Goal: Task Accomplishment & Management: Manage account settings

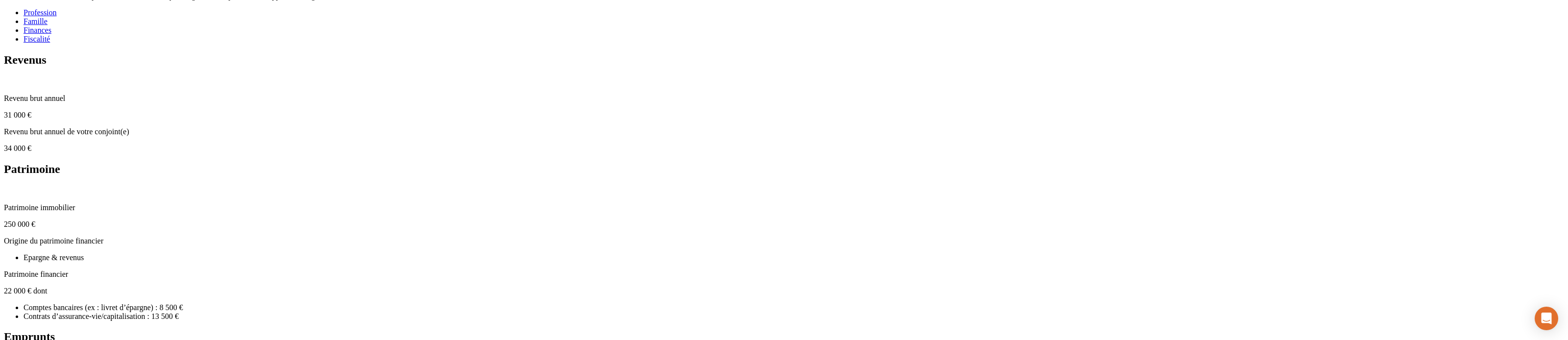
scroll to position [215, 0]
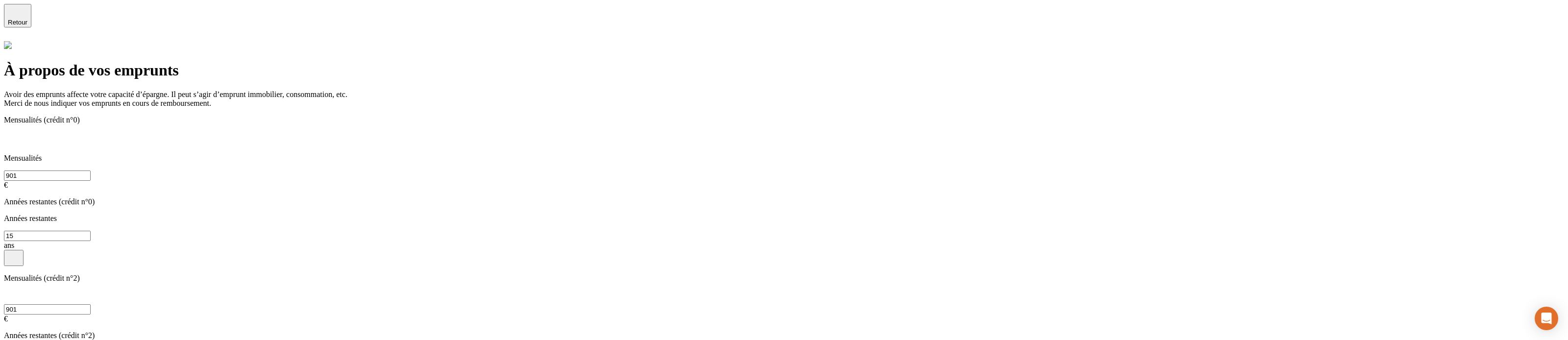
type input "2"
type input "0"
type input "242"
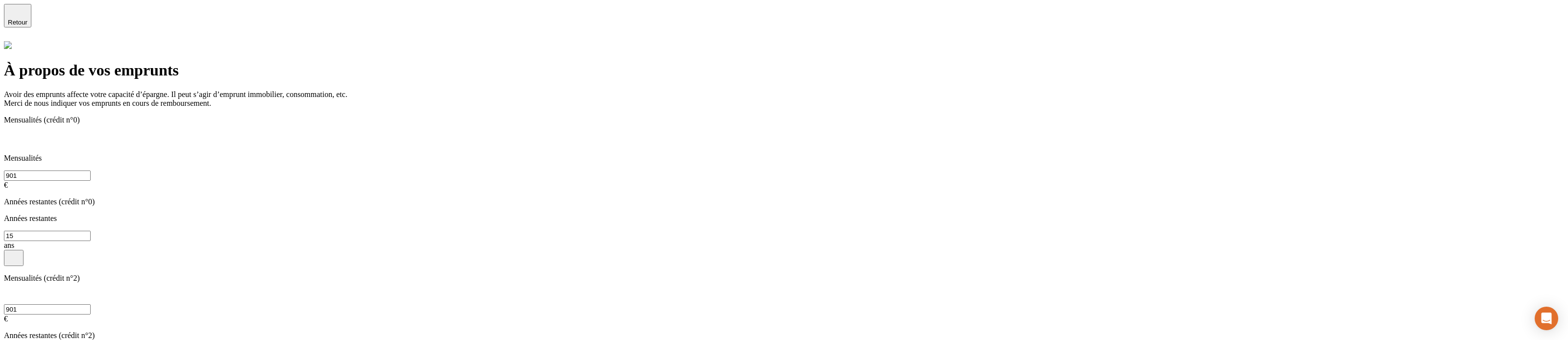
type input "2422"
type input "2"
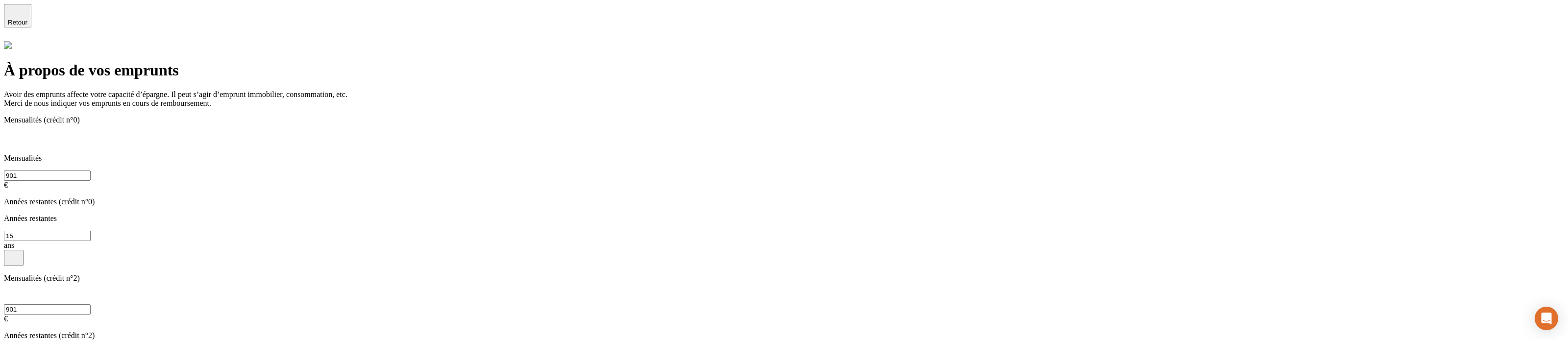
type input "0"
type input "2 422"
type input "43242"
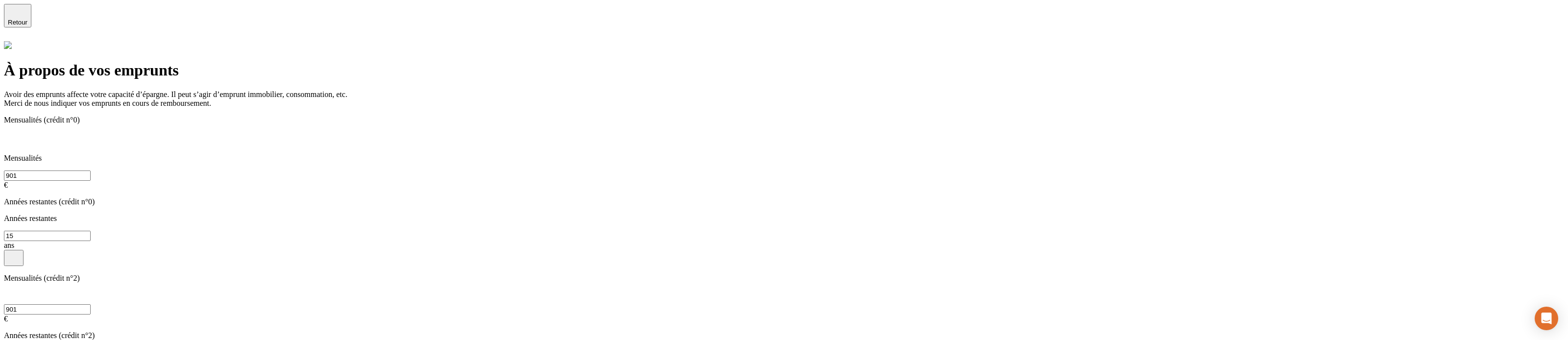
type input "4"
type input "6"
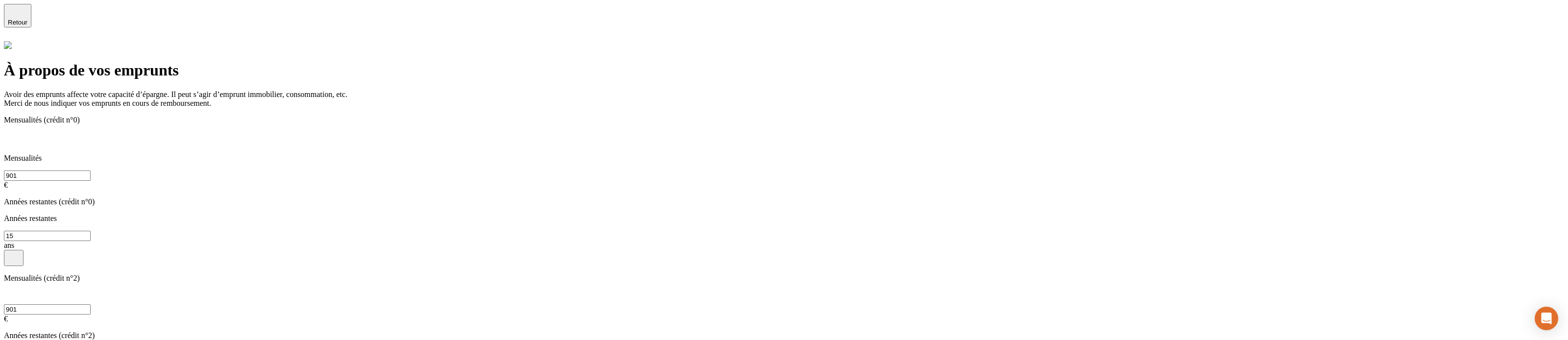
type input "25 252"
type input "352"
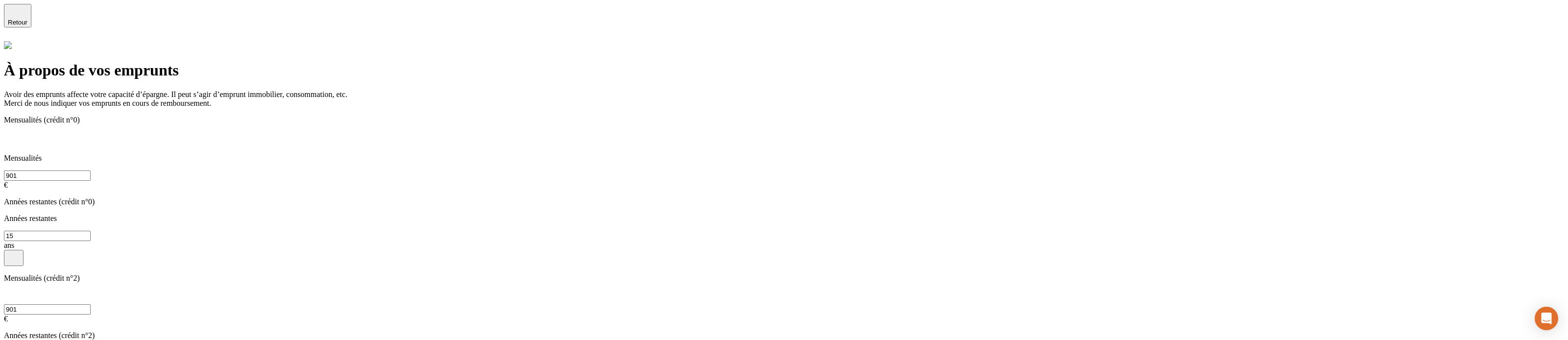
type input "223"
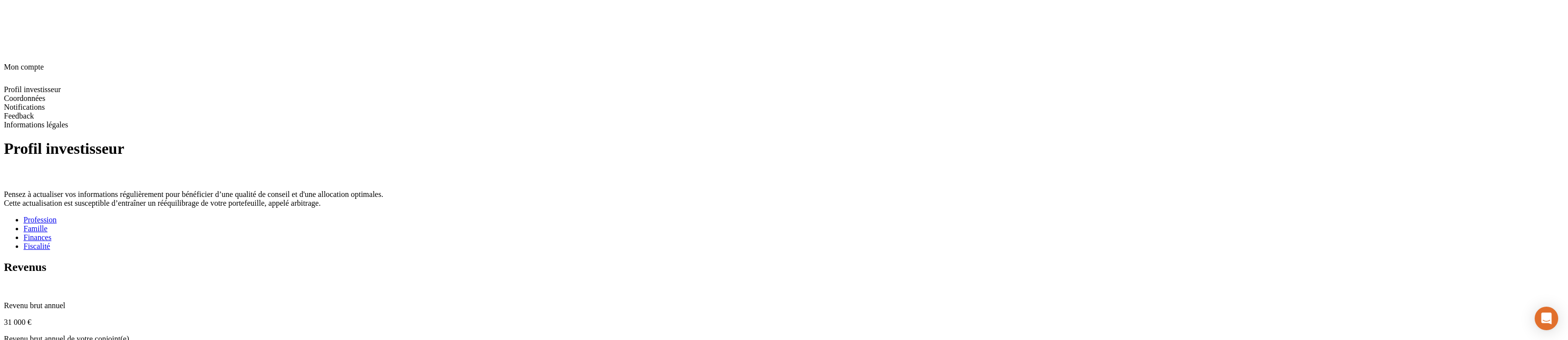
click at [529, 131] on div "Fiscalité" at bounding box center [794, 246] width 1541 height 9
click at [11, 131] on icon at bounding box center [7, 287] width 6 height 6
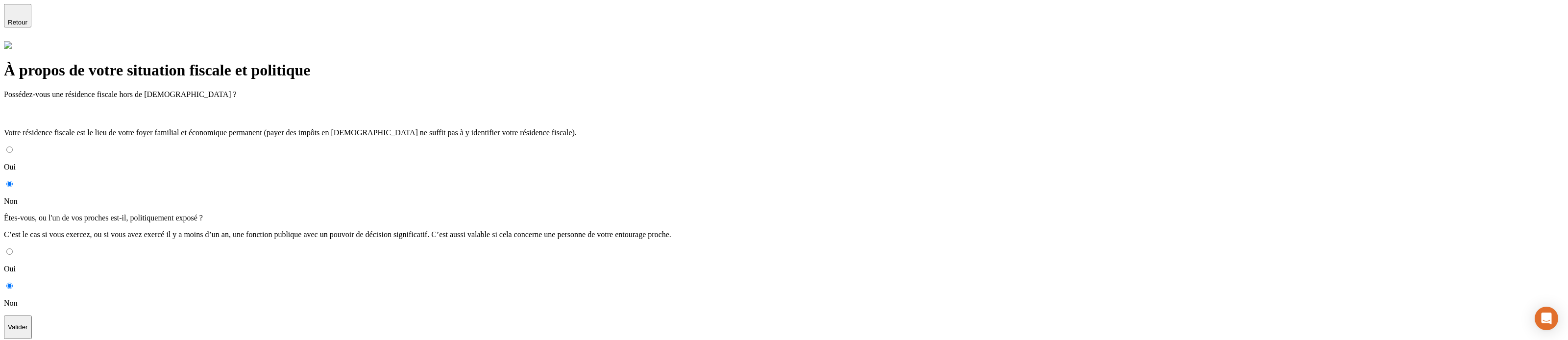
click at [13, 131] on input "Oui" at bounding box center [9, 150] width 6 height 6
radio input "true"
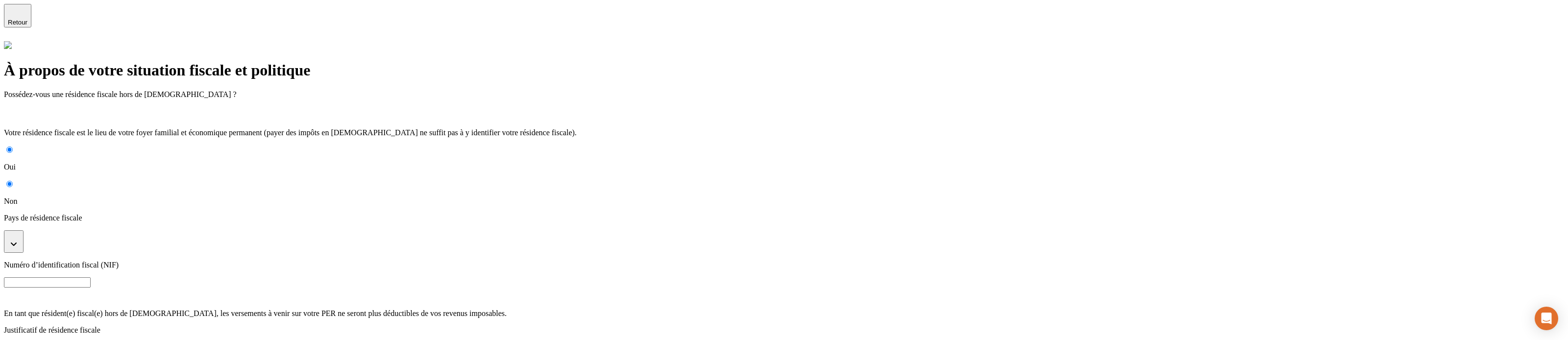
click at [24, 131] on button "button" at bounding box center [13, 241] width 19 height 23
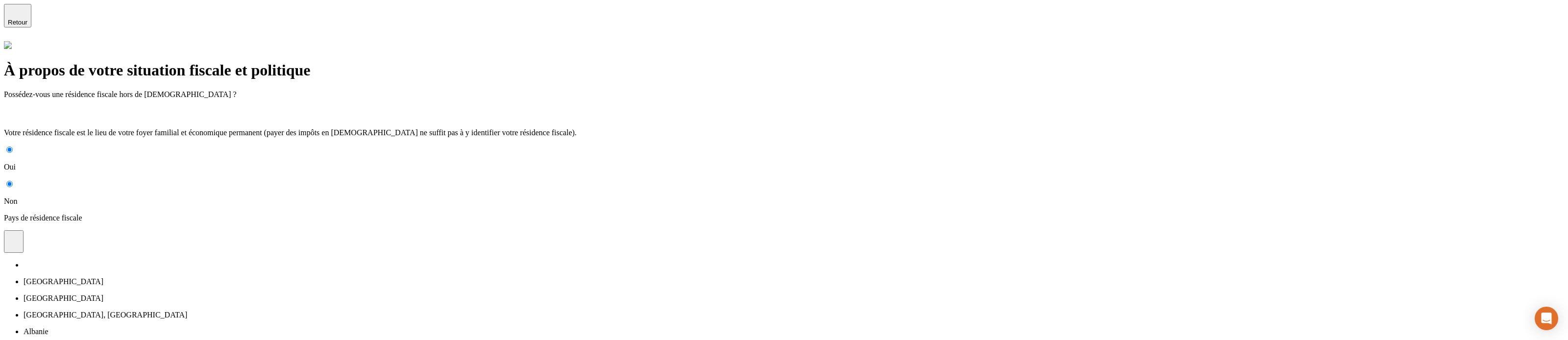
click at [466, 131] on li "[GEOGRAPHIC_DATA]" at bounding box center [794, 298] width 1541 height 9
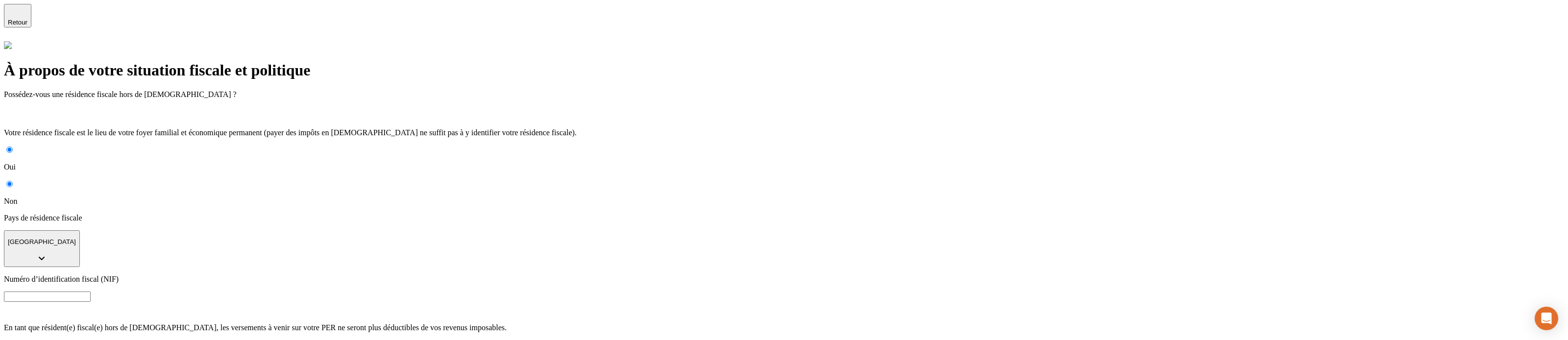
click at [91, 131] on input at bounding box center [47, 296] width 86 height 10
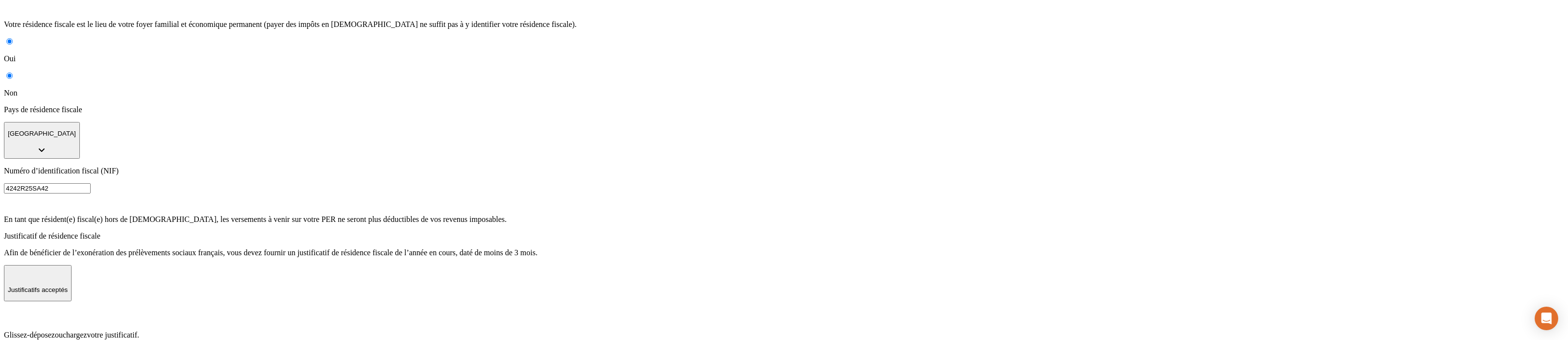
scroll to position [164, 0]
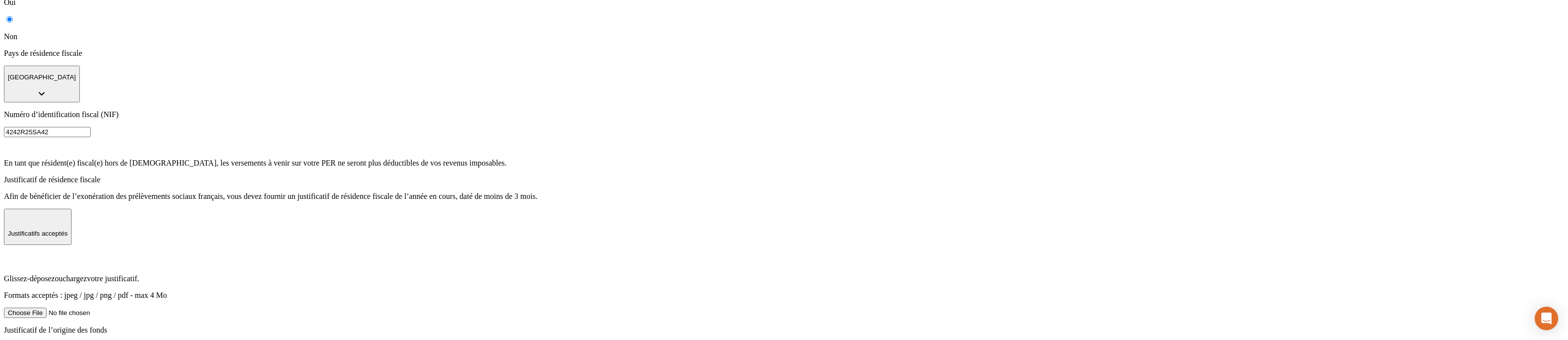
type input "4242R25SA42"
click at [931, 131] on label "Glissez-déposez ou chargez votre justificatif. Formats acceptés : jpeg / jpg / …" at bounding box center [783, 284] width 1560 height 64
click at [128, 131] on input "Glissez-déposez ou chargez votre justificatif. Formats acceptés : jpeg / jpg / …" at bounding box center [66, 313] width 124 height 10
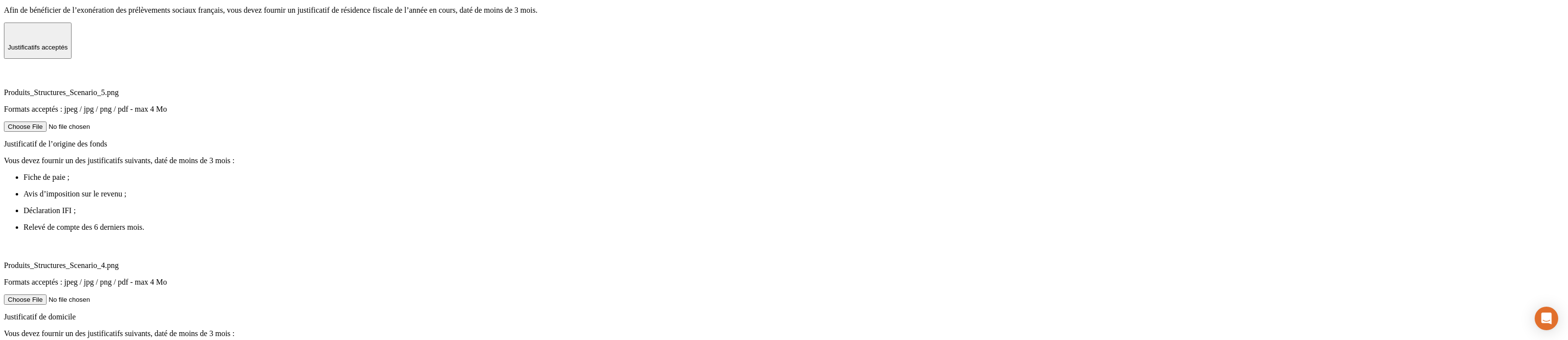
scroll to position [360, 0]
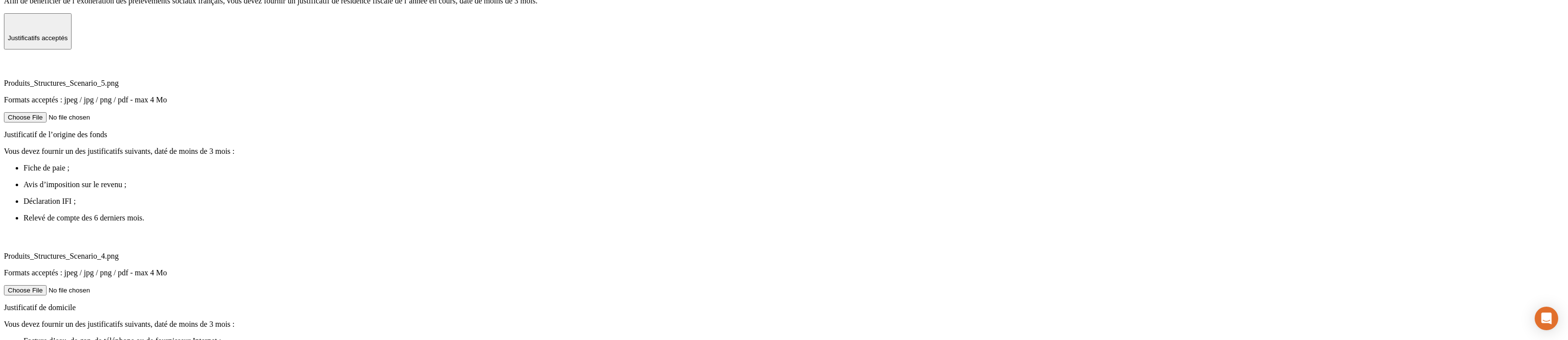
type input "[DATE]"
radio input "true"
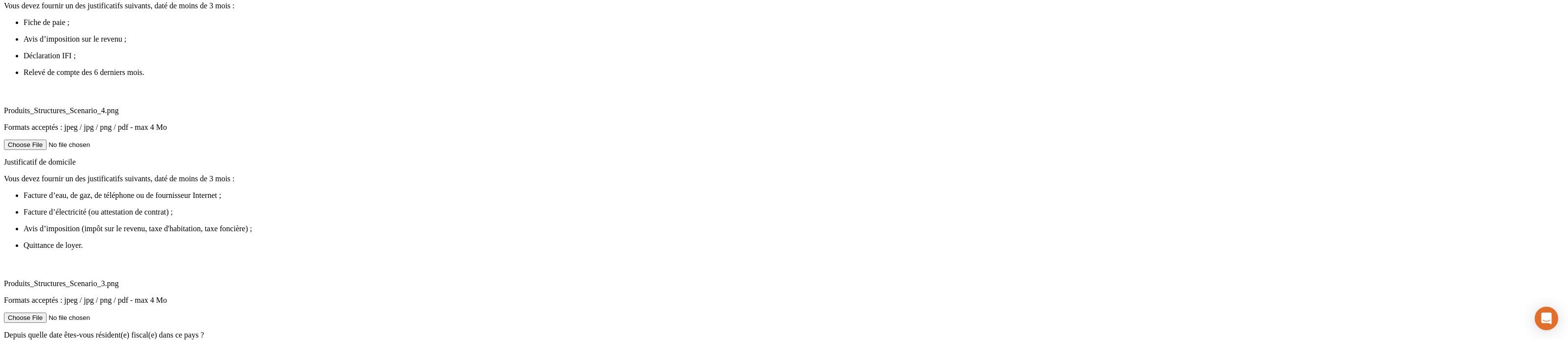
scroll to position [521, 0]
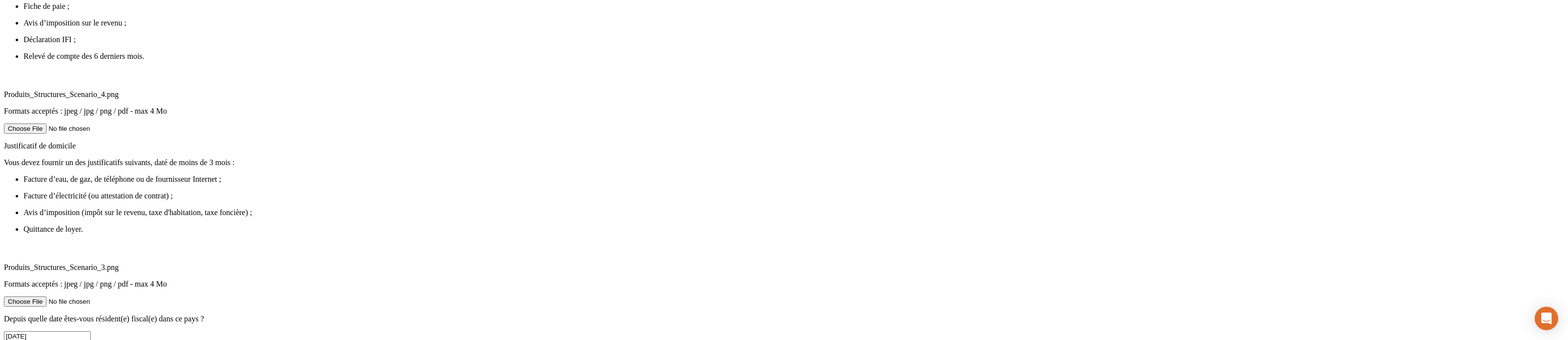
type input "Hell"
type input "Wisis"
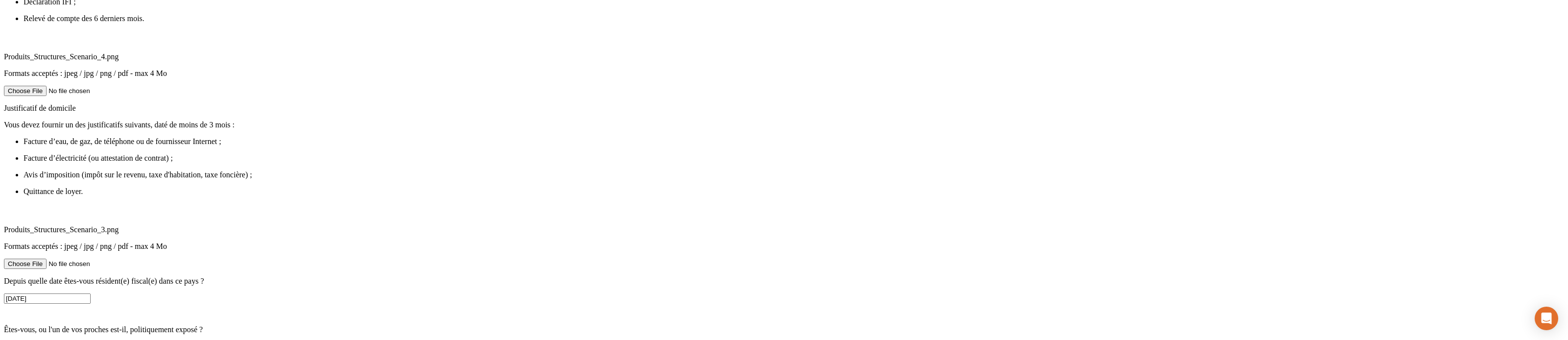
scroll to position [597, 0]
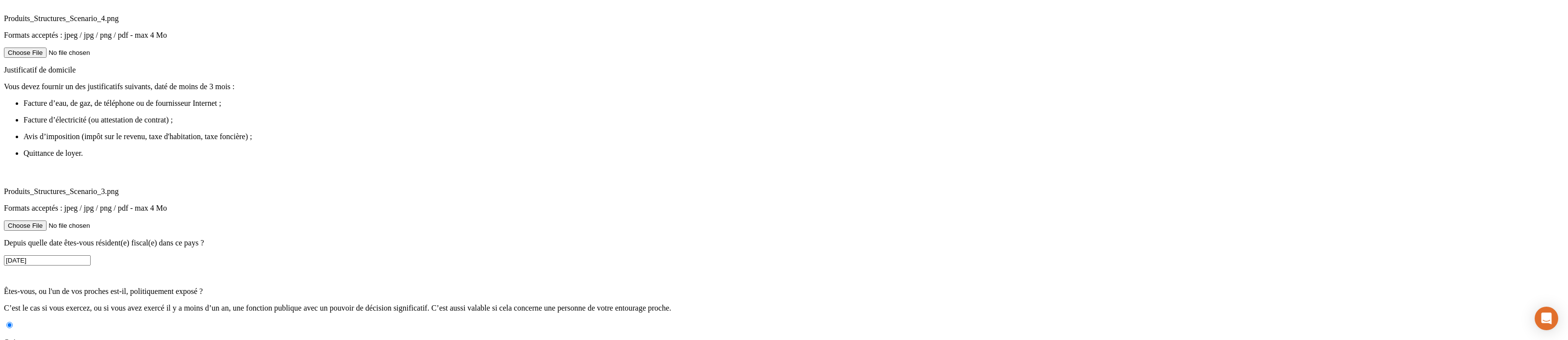
radio input "true"
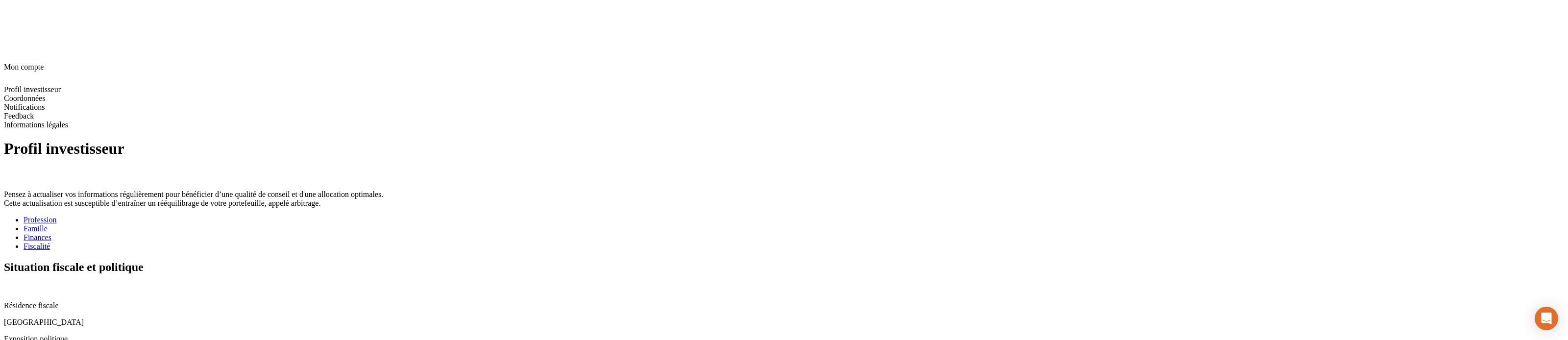
click at [12, 131] on icon at bounding box center [7, 287] width 8 height 8
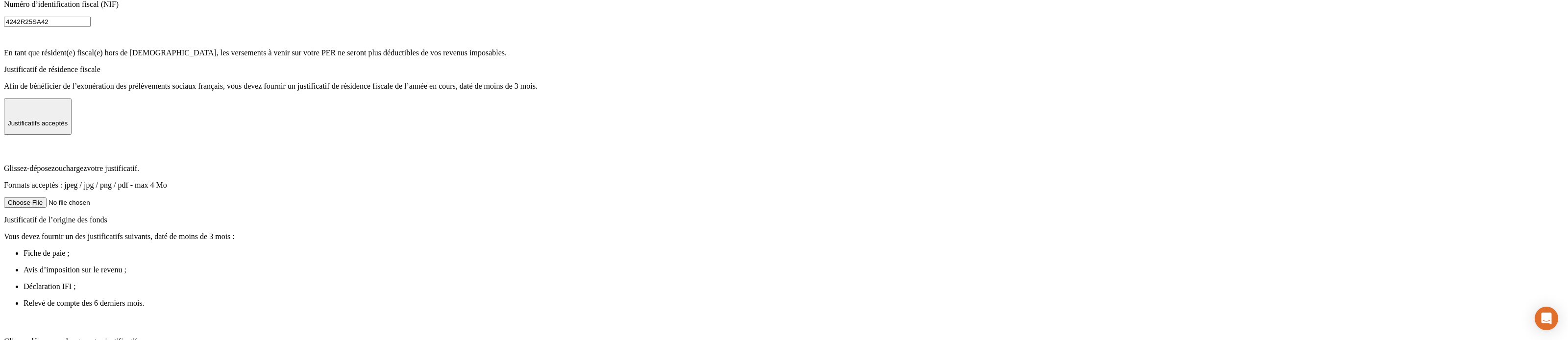
scroll to position [169, 0]
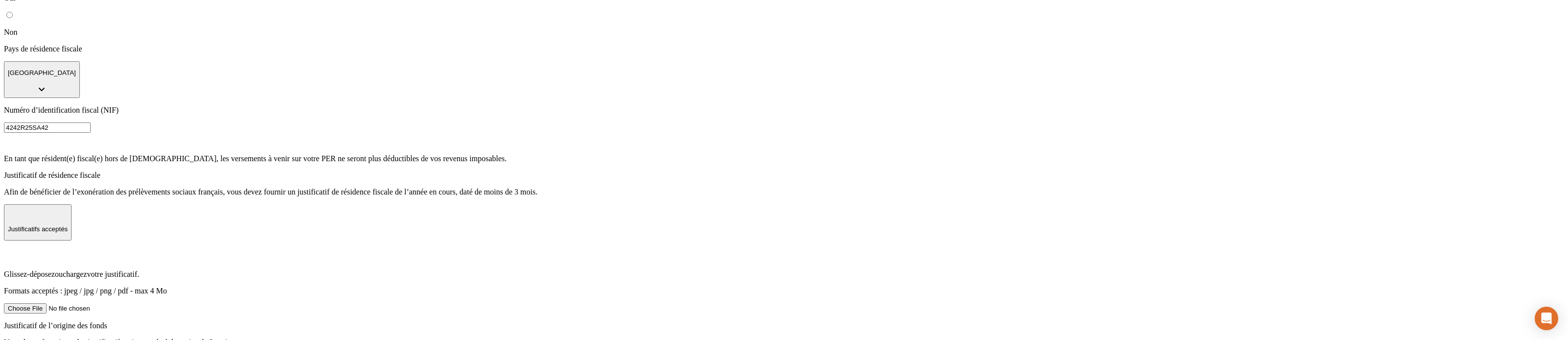
click at [926, 131] on p "Formats acceptés : jpeg / jpg / png / pdf - max 4 Mo" at bounding box center [783, 291] width 1560 height 9
click at [128, 131] on input "Glissez-déposez ou chargez votre justificatif. Formats acceptés : jpeg / jpg / …" at bounding box center [66, 308] width 124 height 10
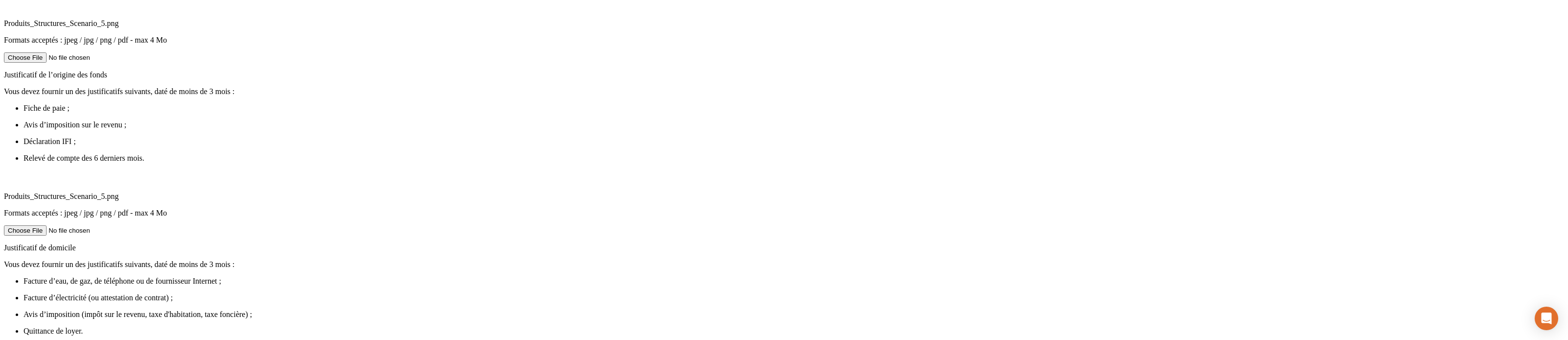
scroll to position [546, 0]
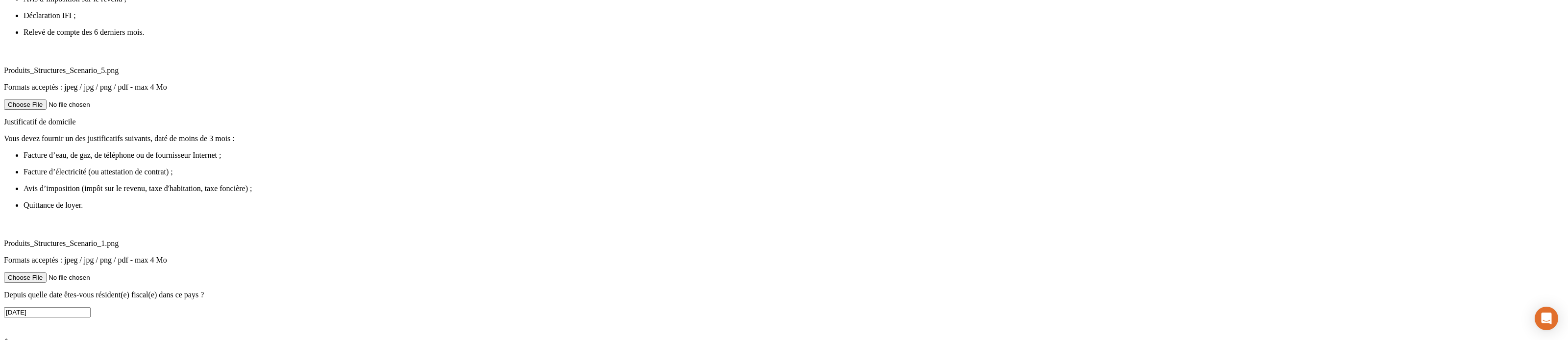
radio input "true"
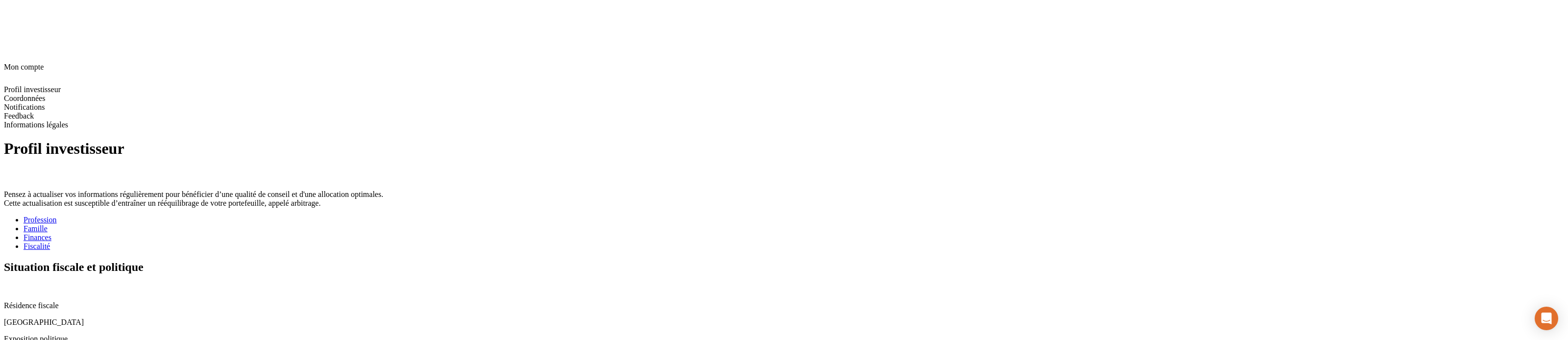
click at [12, 131] on icon at bounding box center [7, 287] width 8 height 8
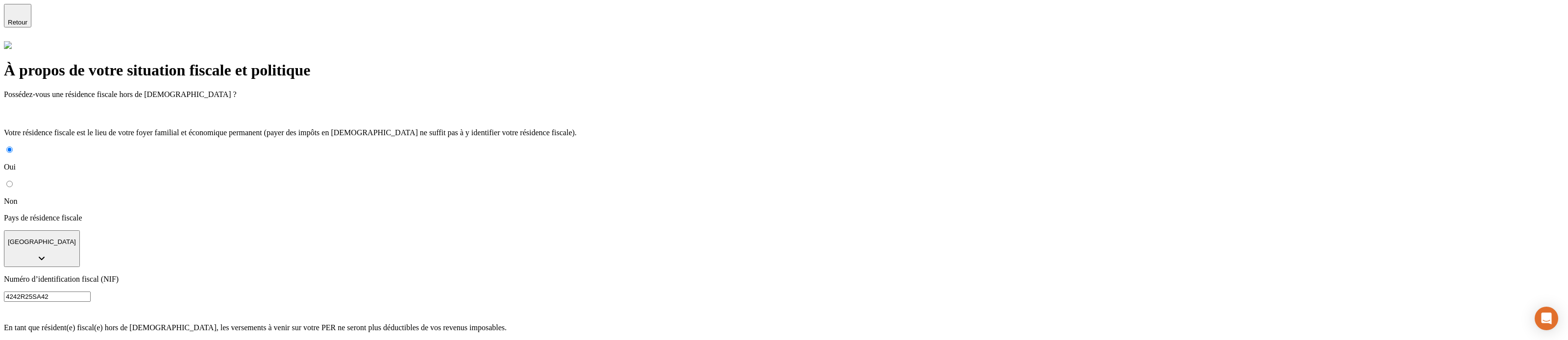
click at [91, 131] on input "4242R25SA42" at bounding box center [47, 296] width 86 height 10
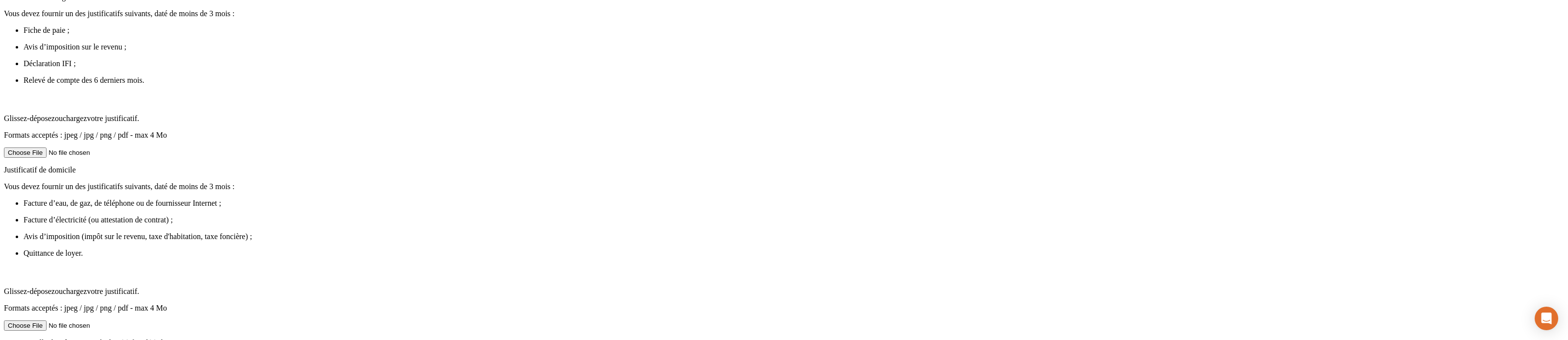
scroll to position [597, 0]
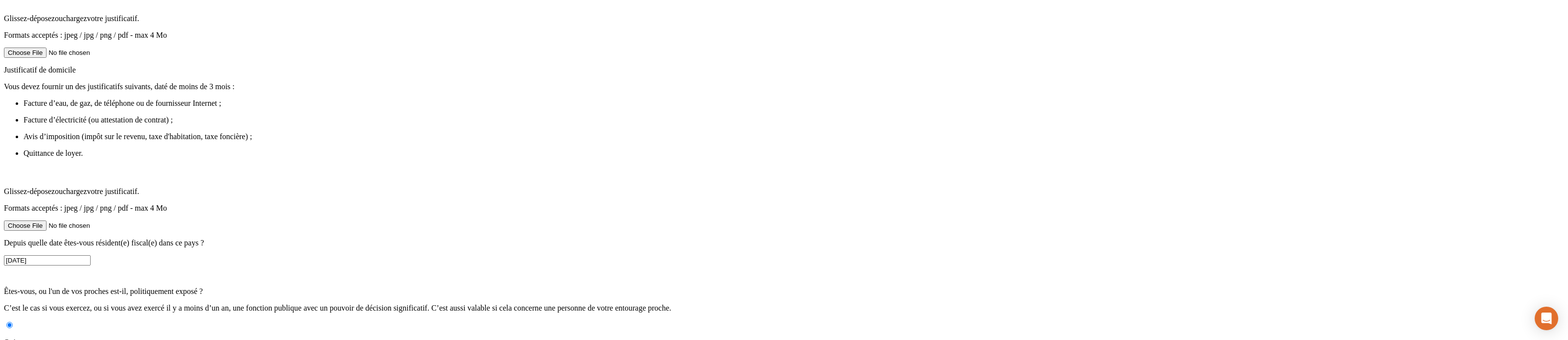
type input "ABABABABAB"
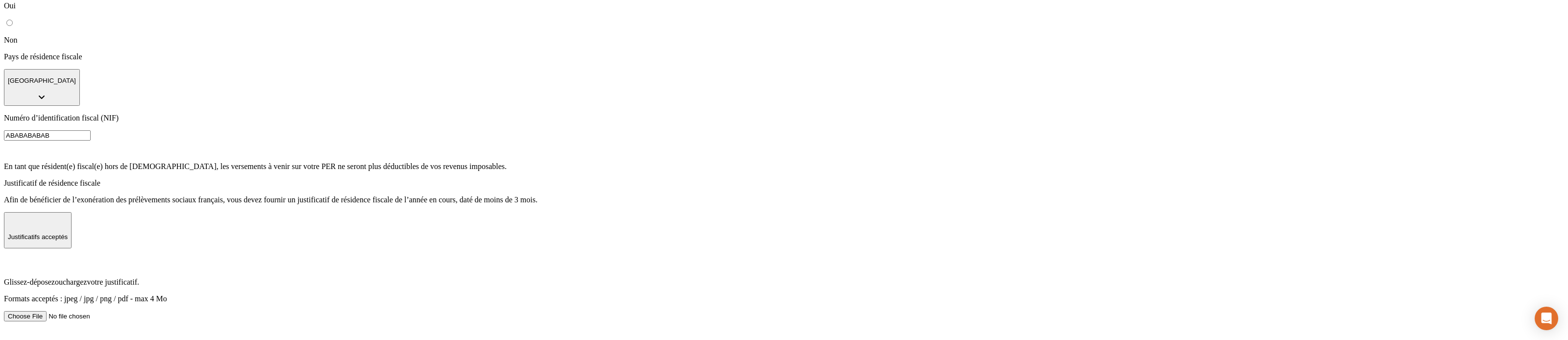
scroll to position [0, 0]
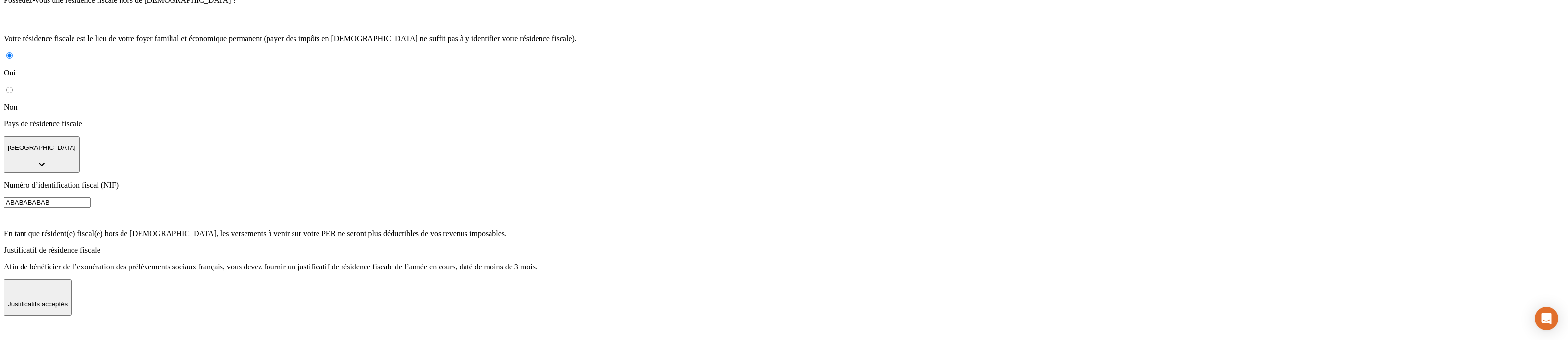
scroll to position [113, 0]
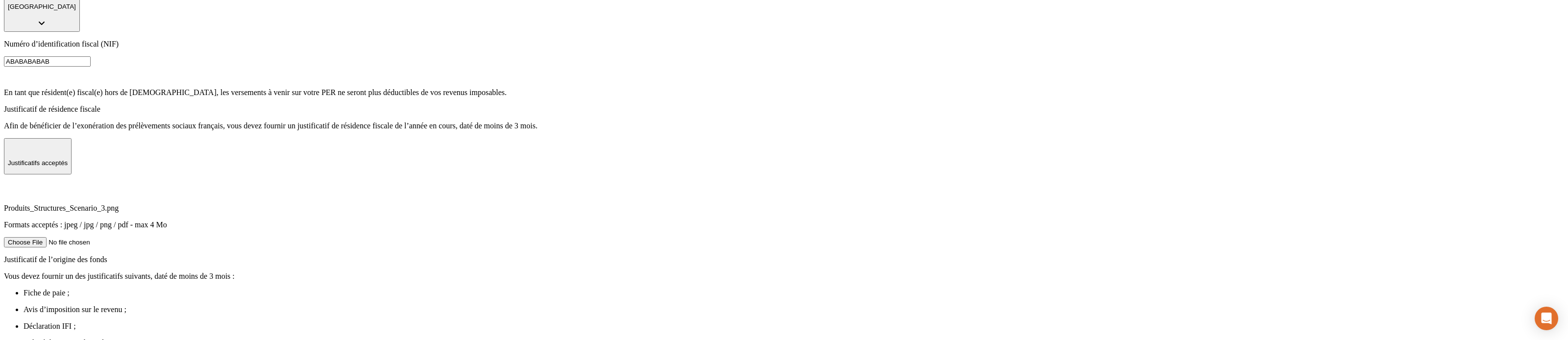
scroll to position [257, 0]
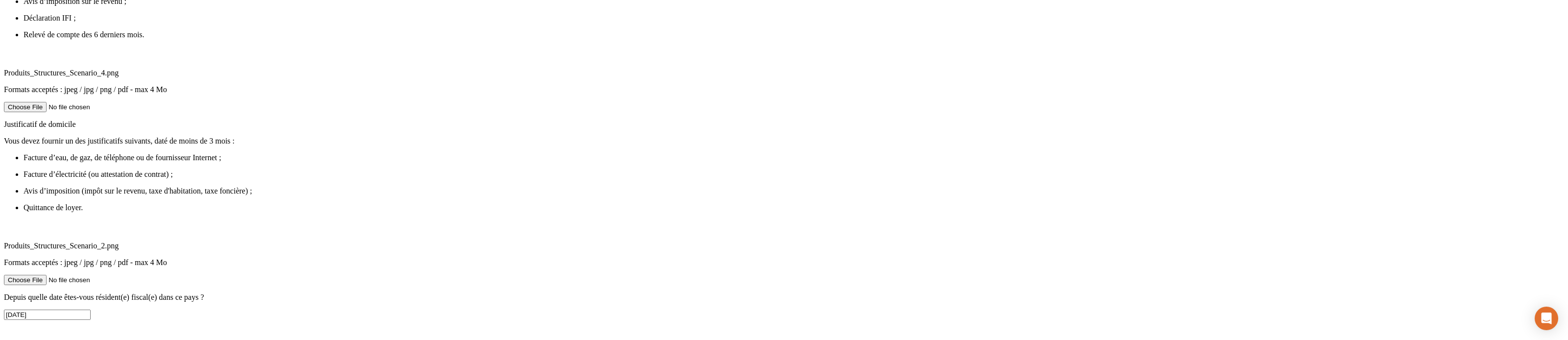
scroll to position [597, 0]
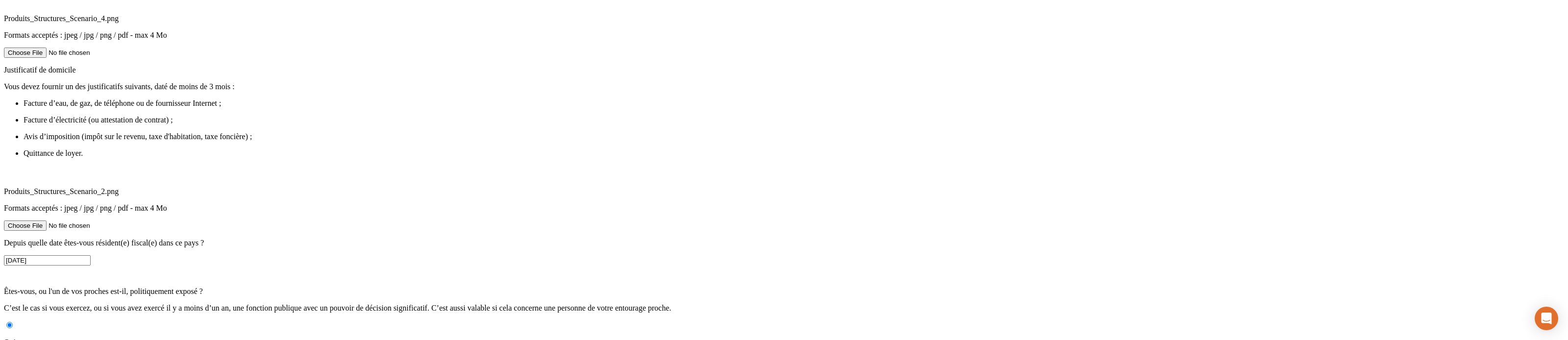
radio input "true"
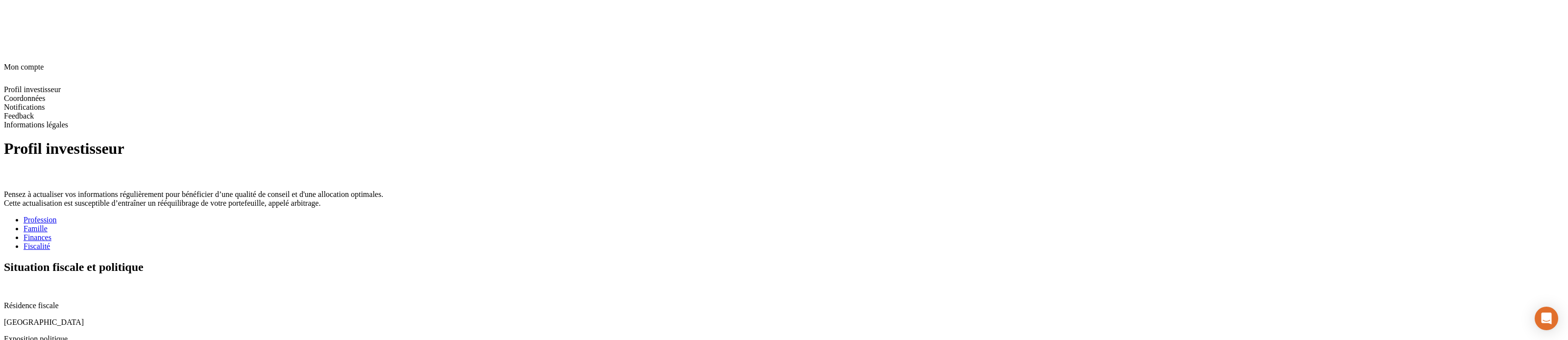
click at [12, 131] on icon at bounding box center [7, 287] width 8 height 8
